Goal: Information Seeking & Learning: Learn about a topic

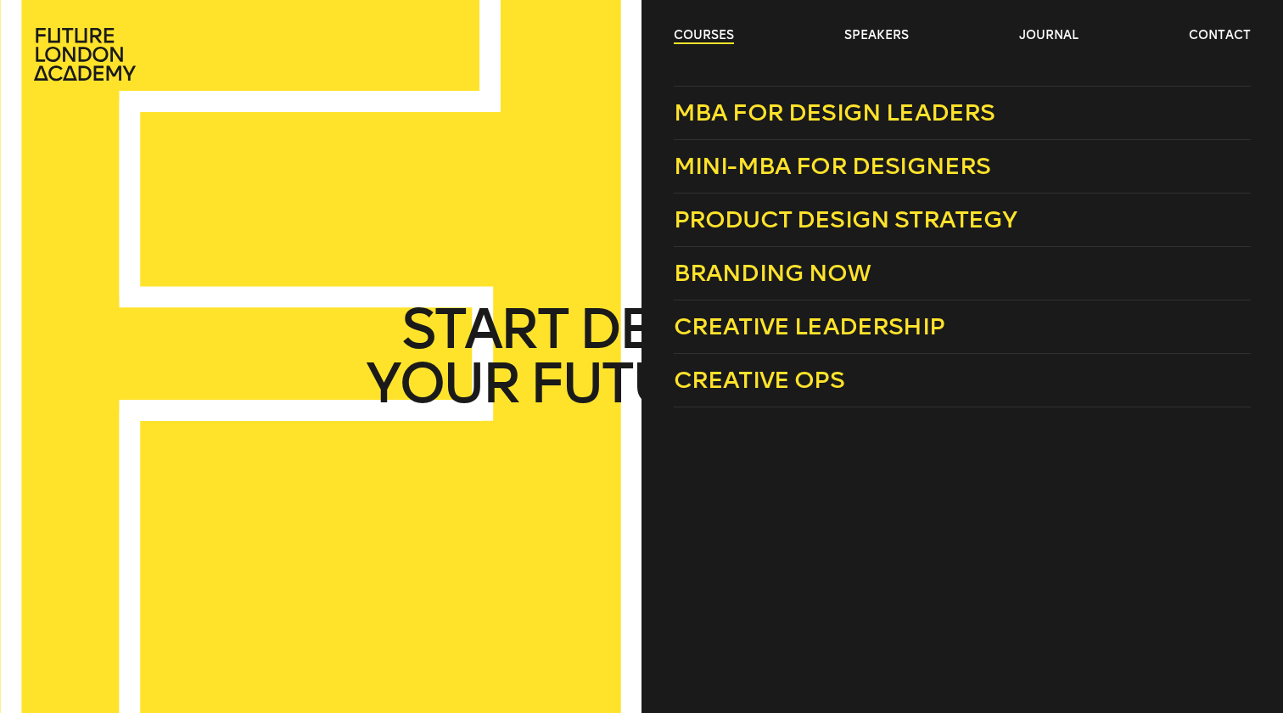
click at [708, 38] on link "courses" at bounding box center [704, 35] width 60 height 17
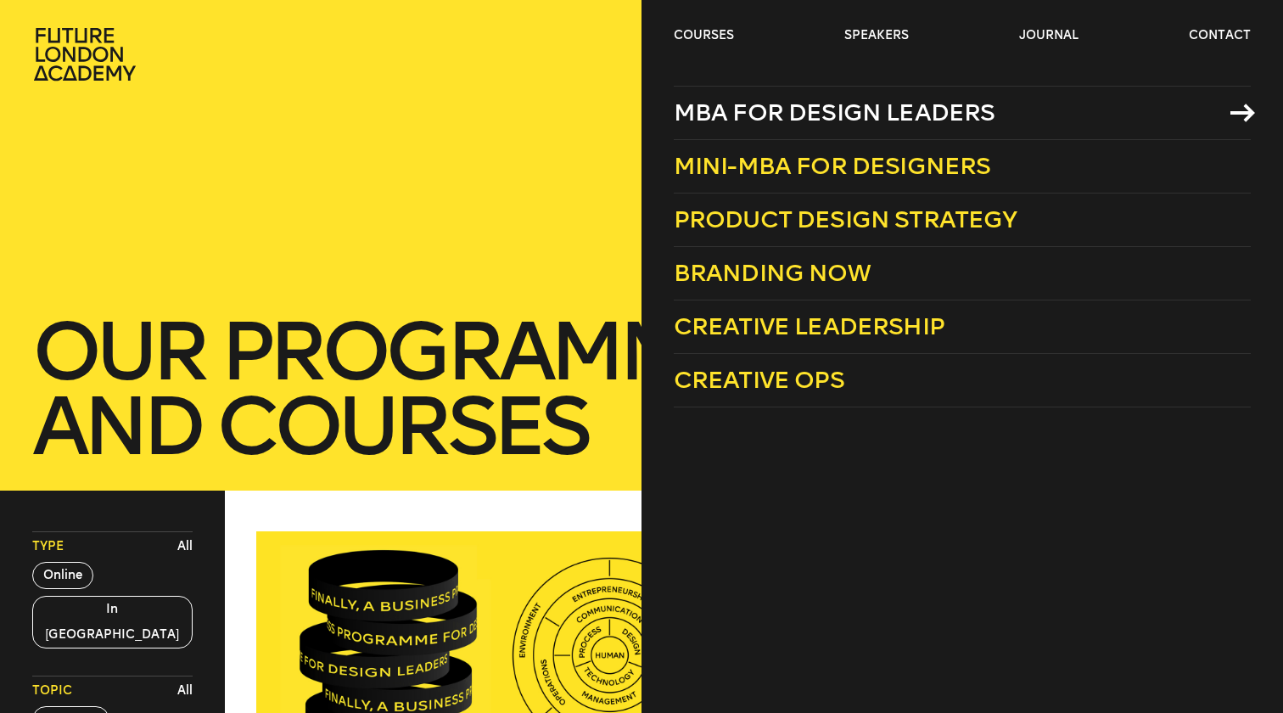
click at [754, 116] on span "MBA for Design Leaders" at bounding box center [835, 112] width 322 height 28
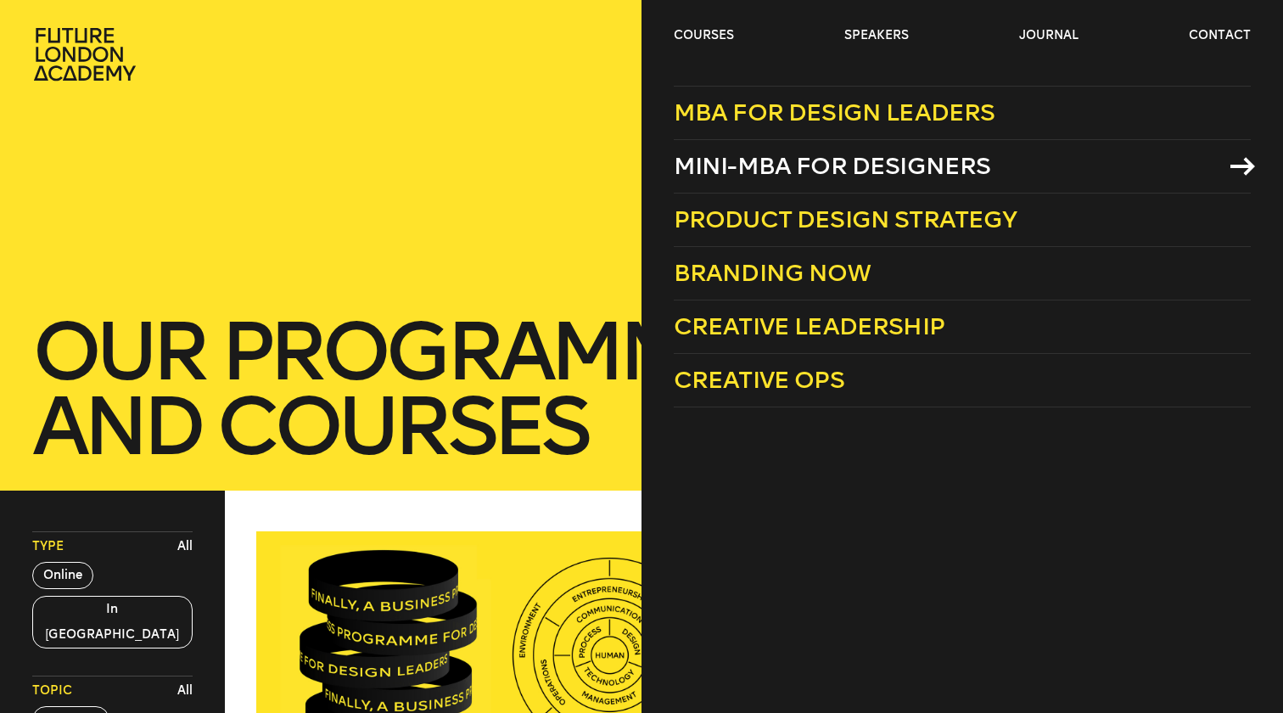
click at [718, 157] on span "Mini-MBA for Designers" at bounding box center [832, 166] width 317 height 28
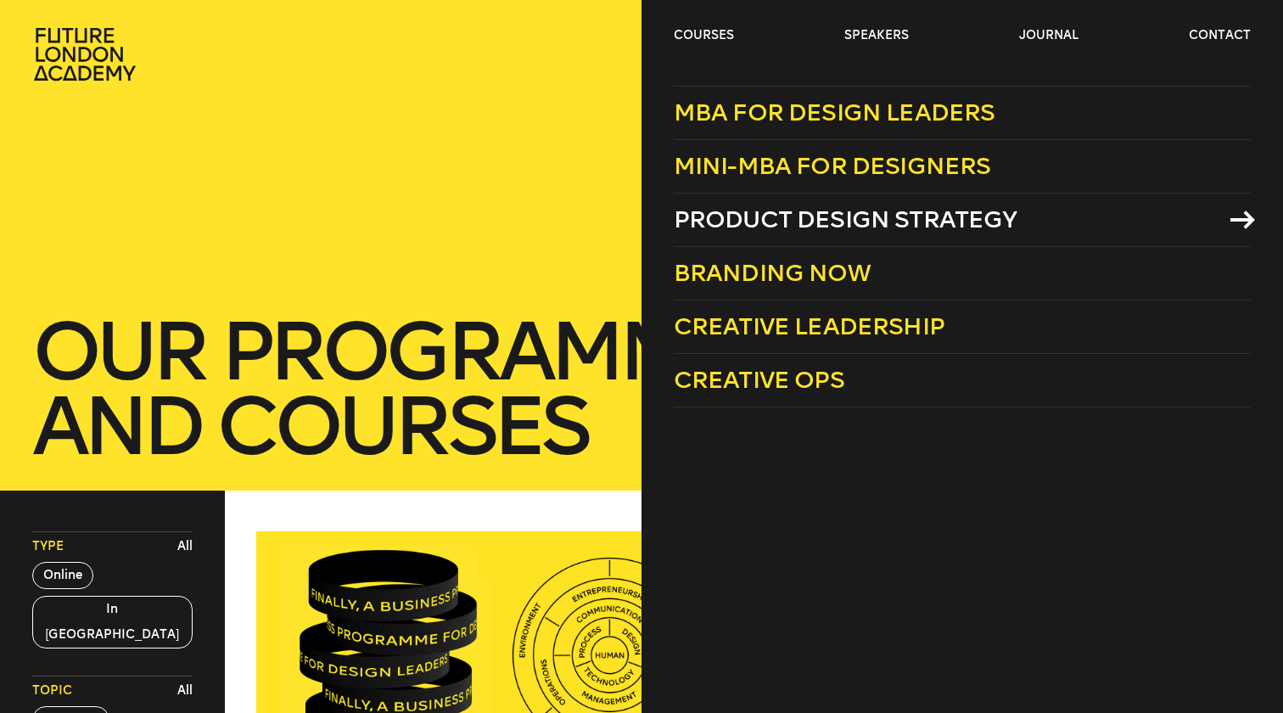
click at [755, 219] on span "Product Design Strategy" at bounding box center [846, 219] width 344 height 28
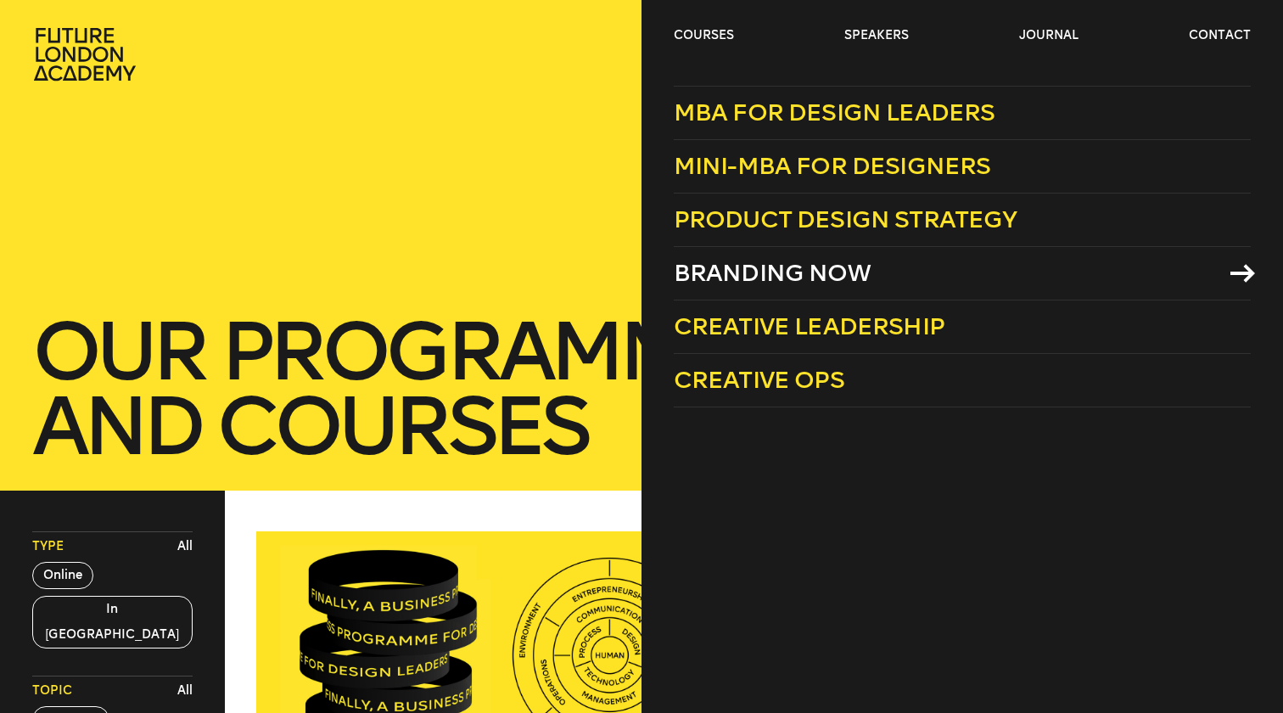
click at [741, 283] on span "Branding Now" at bounding box center [772, 273] width 197 height 28
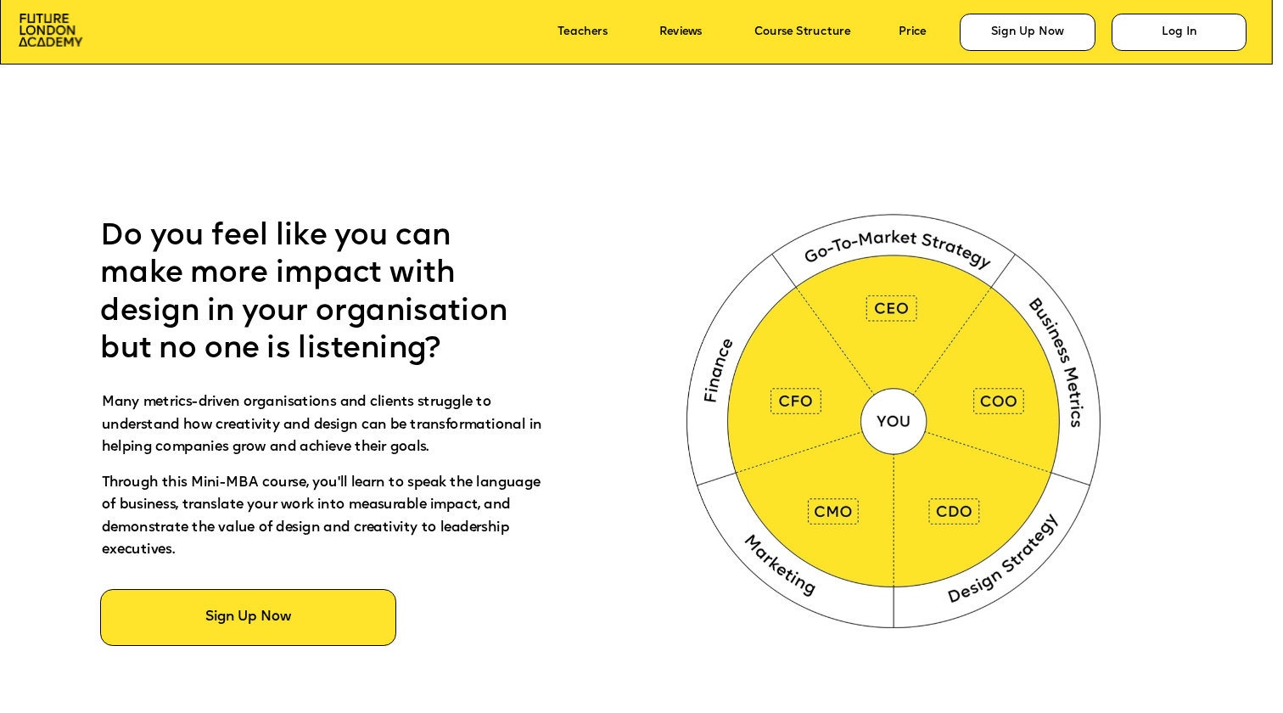
scroll to position [839, 0]
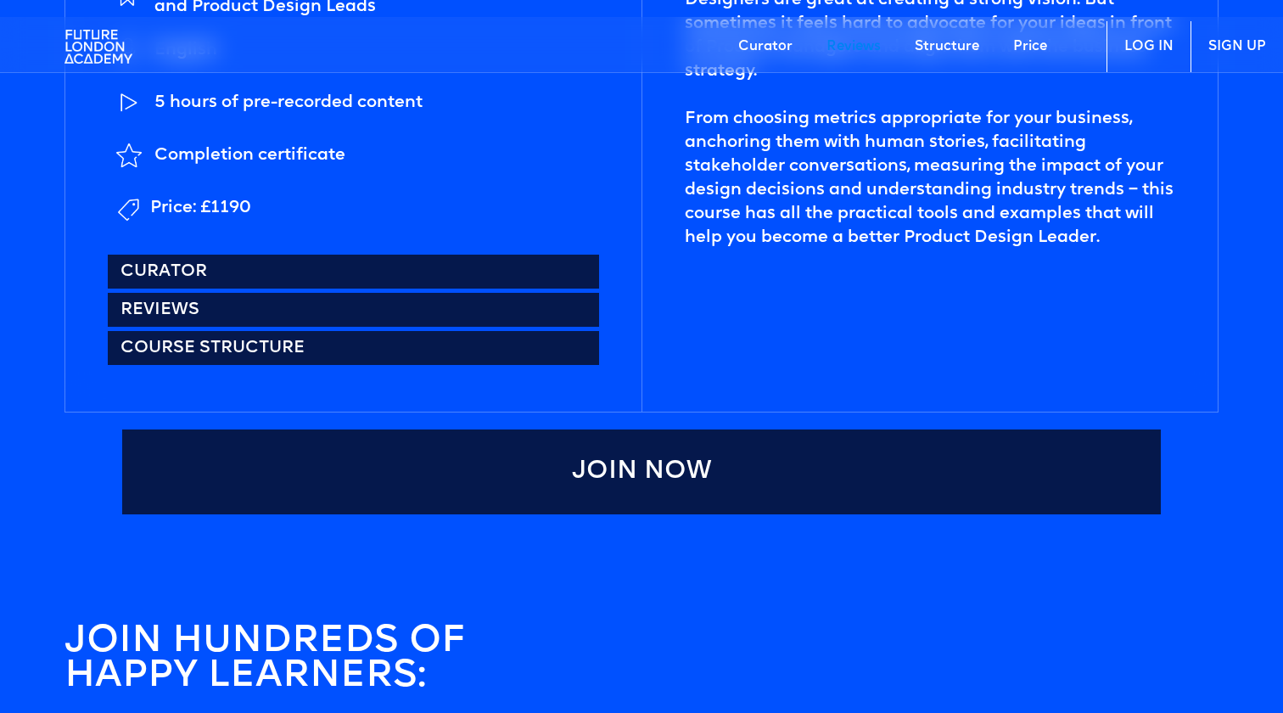
scroll to position [537, 0]
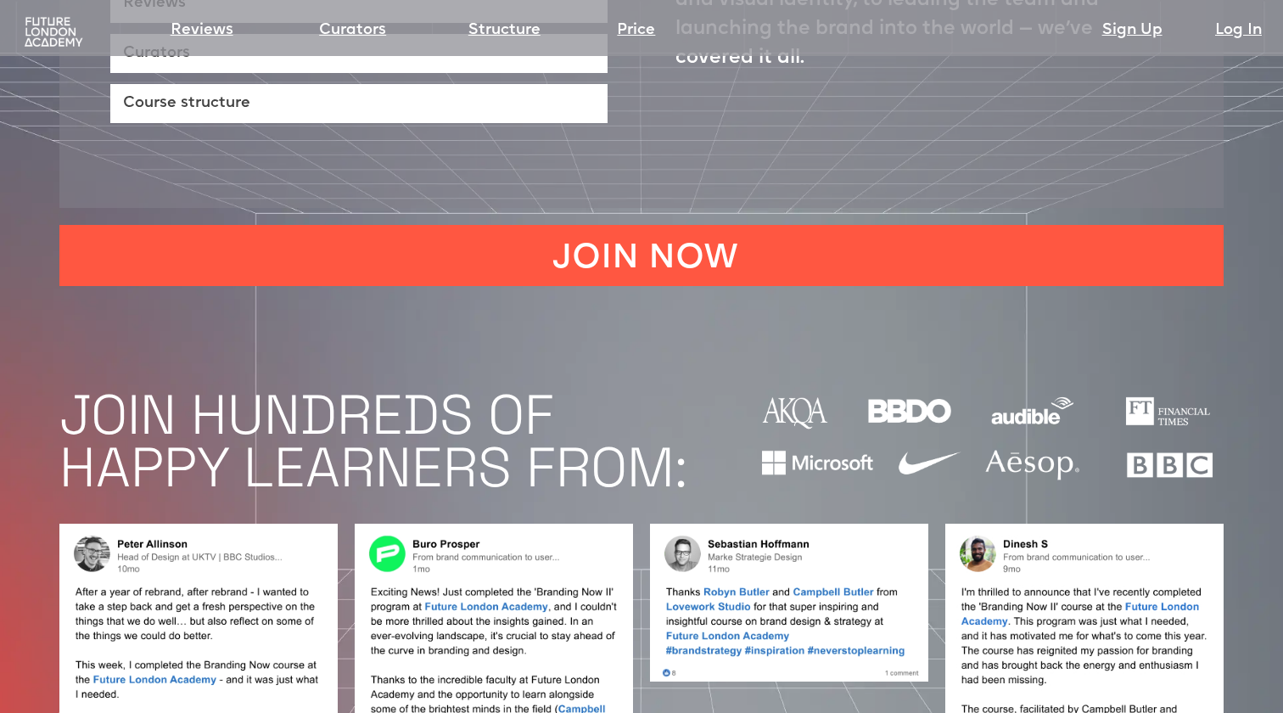
scroll to position [1627, 0]
